Goal: Navigation & Orientation: Find specific page/section

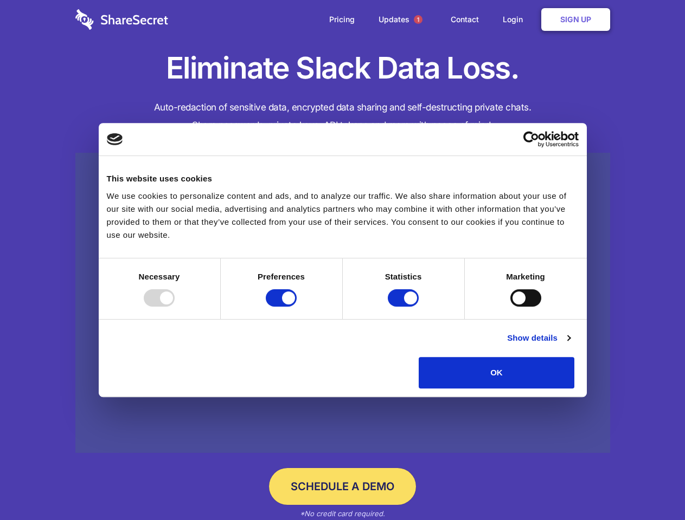
click at [175, 307] on div at bounding box center [159, 297] width 31 height 17
click at [296, 307] on input "Preferences" at bounding box center [281, 297] width 31 height 17
checkbox input "false"
click at [404, 307] on input "Statistics" at bounding box center [403, 297] width 31 height 17
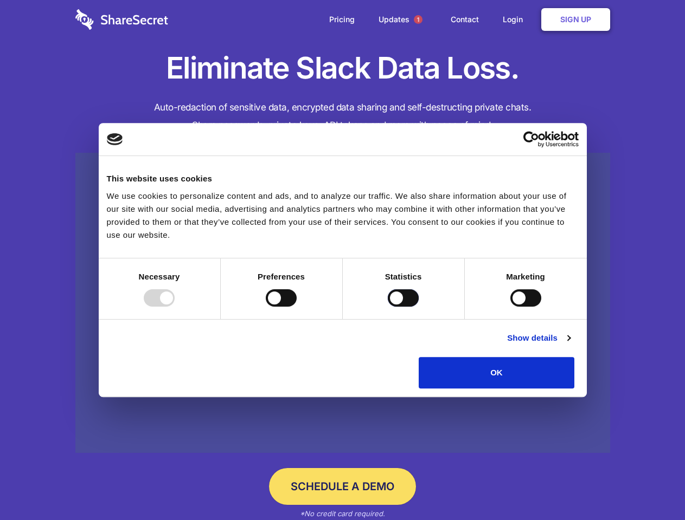
checkbox input "false"
click at [510, 307] on input "Marketing" at bounding box center [525, 297] width 31 height 17
checkbox input "true"
click at [570, 345] on link "Show details" at bounding box center [538, 338] width 63 height 13
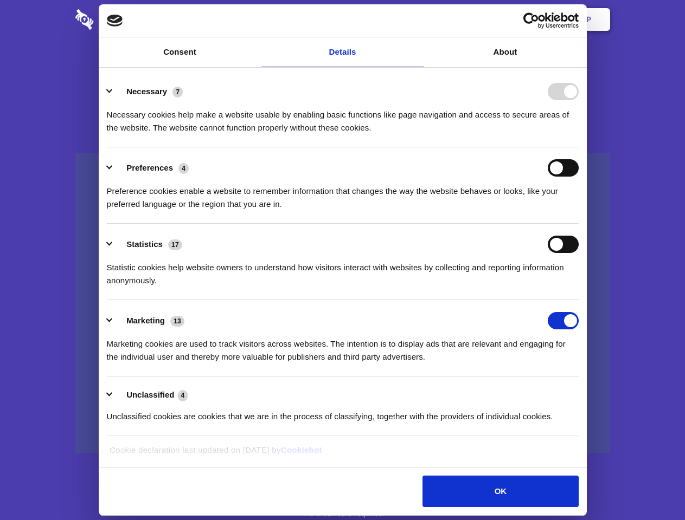
click at [578, 147] on li "Necessary 7 Necessary cookies help make a website usable by enabling basic func…" at bounding box center [343, 109] width 472 height 76
click at [417, 20] on span "1" at bounding box center [418, 19] width 9 height 9
